Goal: Information Seeking & Learning: Find specific page/section

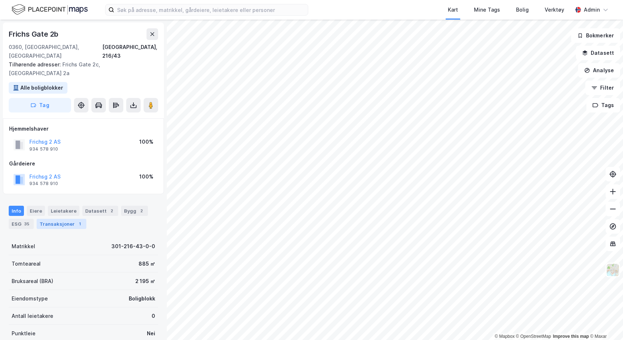
click at [58, 219] on div "Transaksjoner 1" at bounding box center [62, 224] width 50 height 10
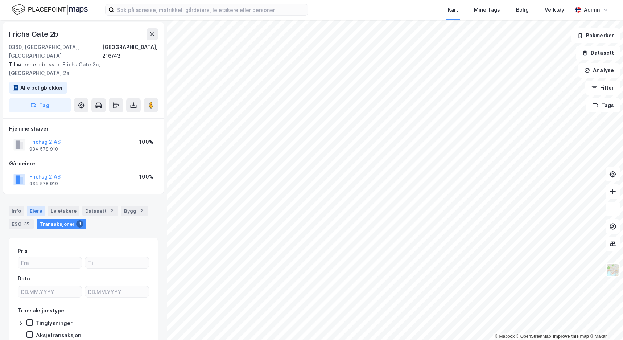
click at [34, 206] on div "Eiere" at bounding box center [36, 211] width 18 height 10
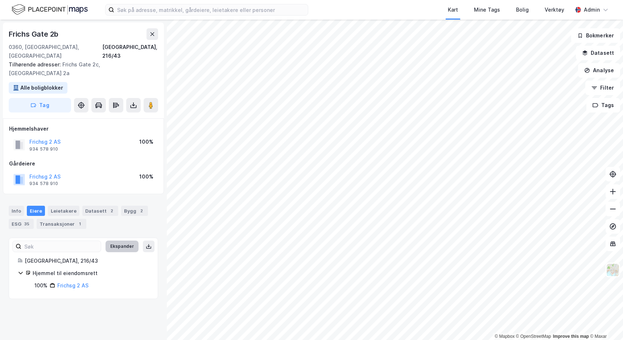
click at [108, 240] on button "Ekspander" at bounding box center [121, 246] width 33 height 12
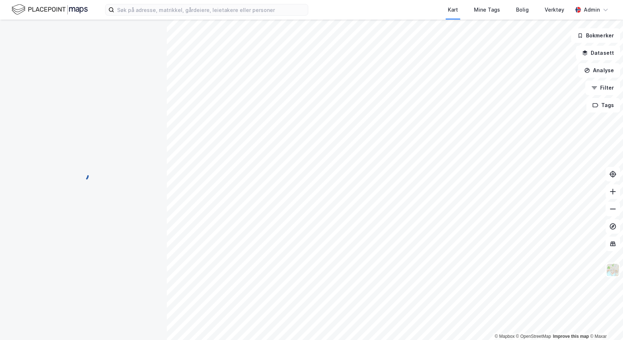
scroll to position [13, 0]
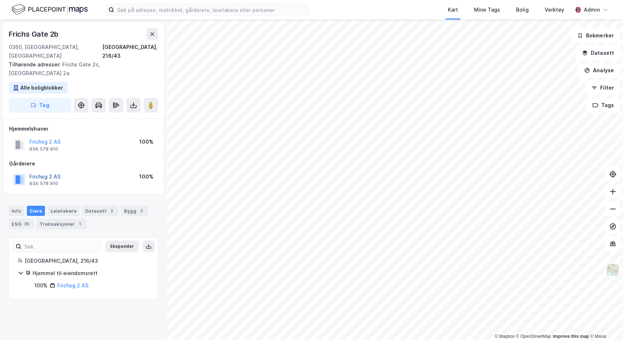
click at [0, 0] on button "Frichsg 2 AS" at bounding box center [0, 0] width 0 height 0
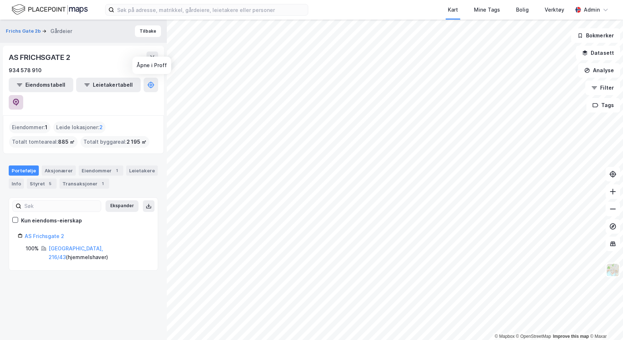
click at [20, 99] on icon at bounding box center [15, 102] width 7 height 7
click at [32, 30] on button "Frichs Gate 2b" at bounding box center [24, 31] width 36 height 7
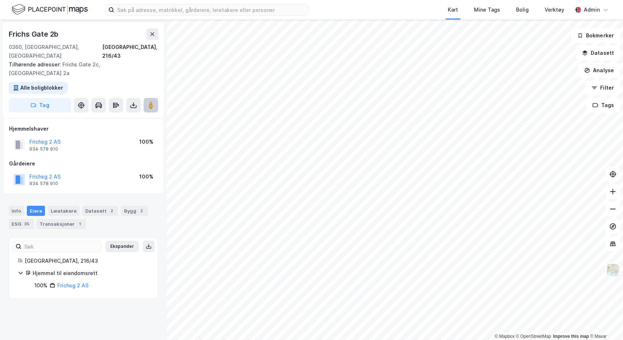
click at [153, 102] on icon at bounding box center [150, 105] width 7 height 7
